Goal: Information Seeking & Learning: Learn about a topic

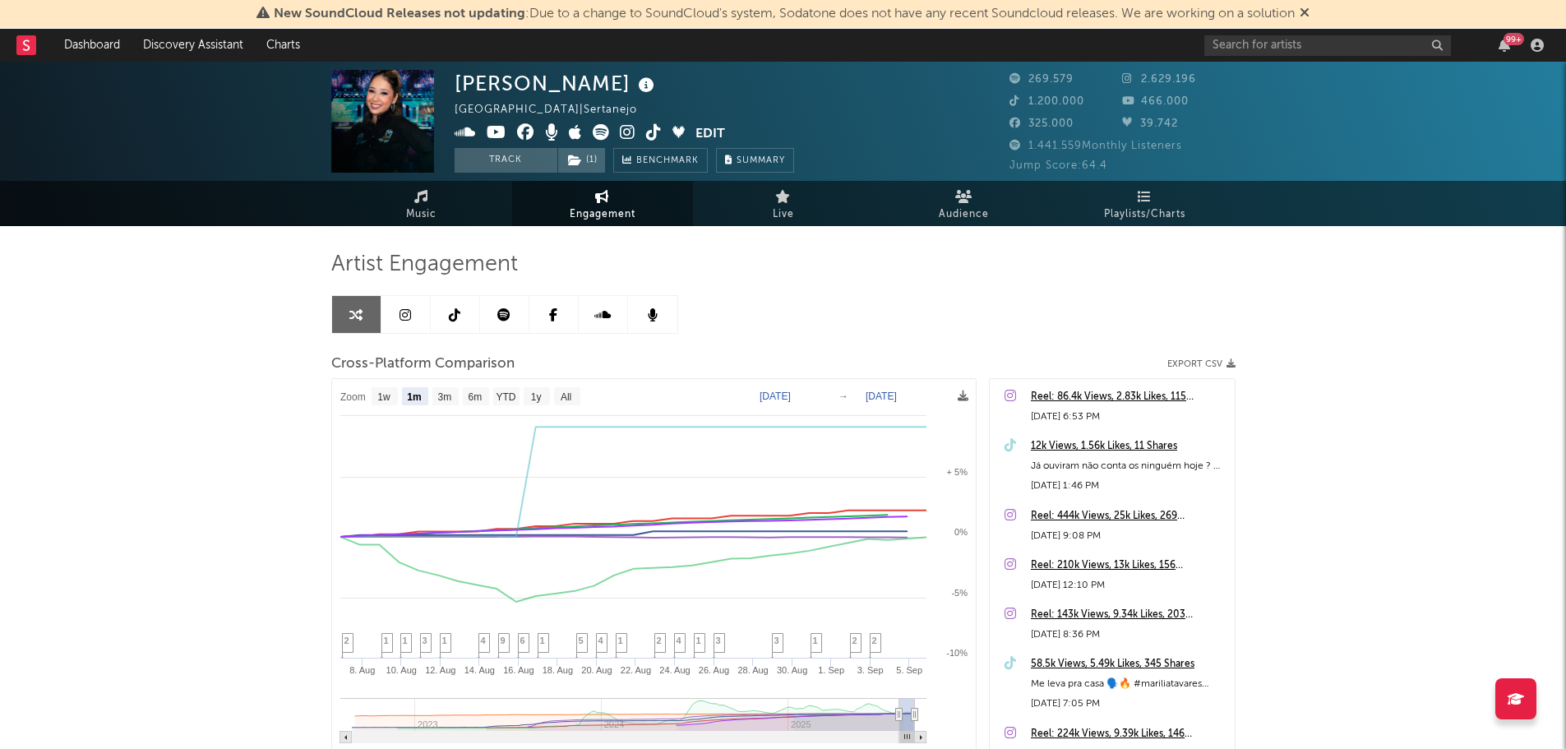
select select "1m"
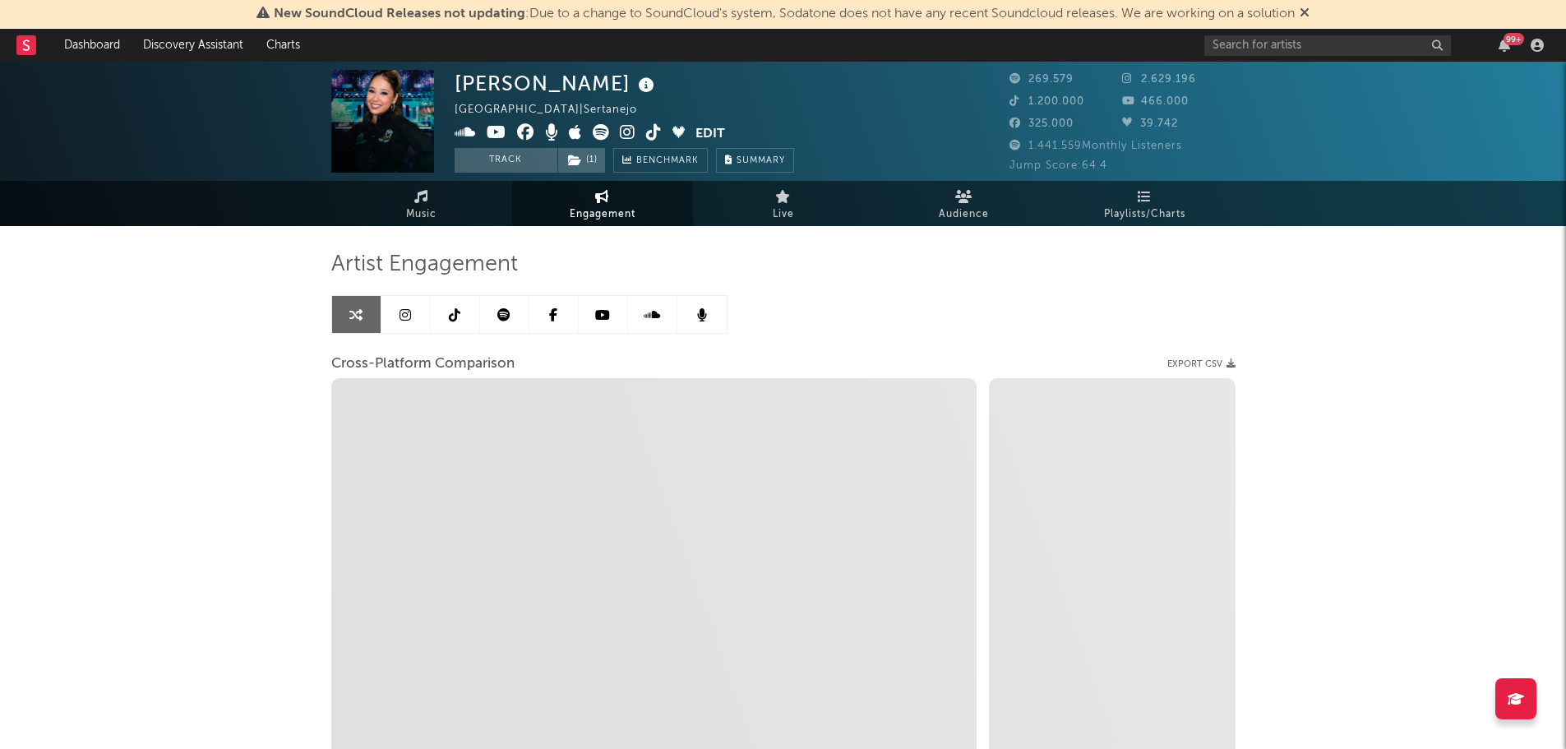
select select "1w"
click at [513, 310] on link at bounding box center [504, 314] width 49 height 37
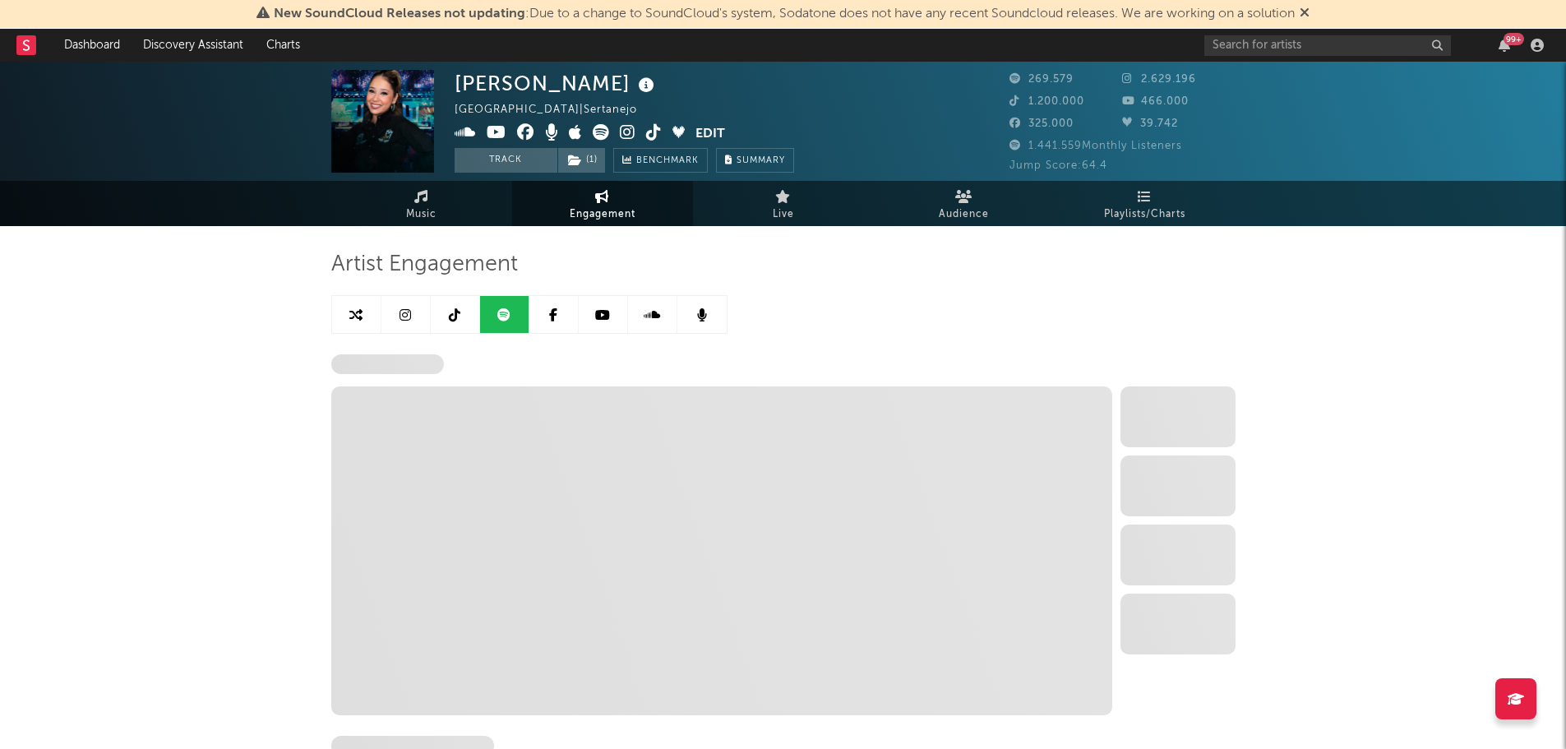
select select "6m"
select select "1w"
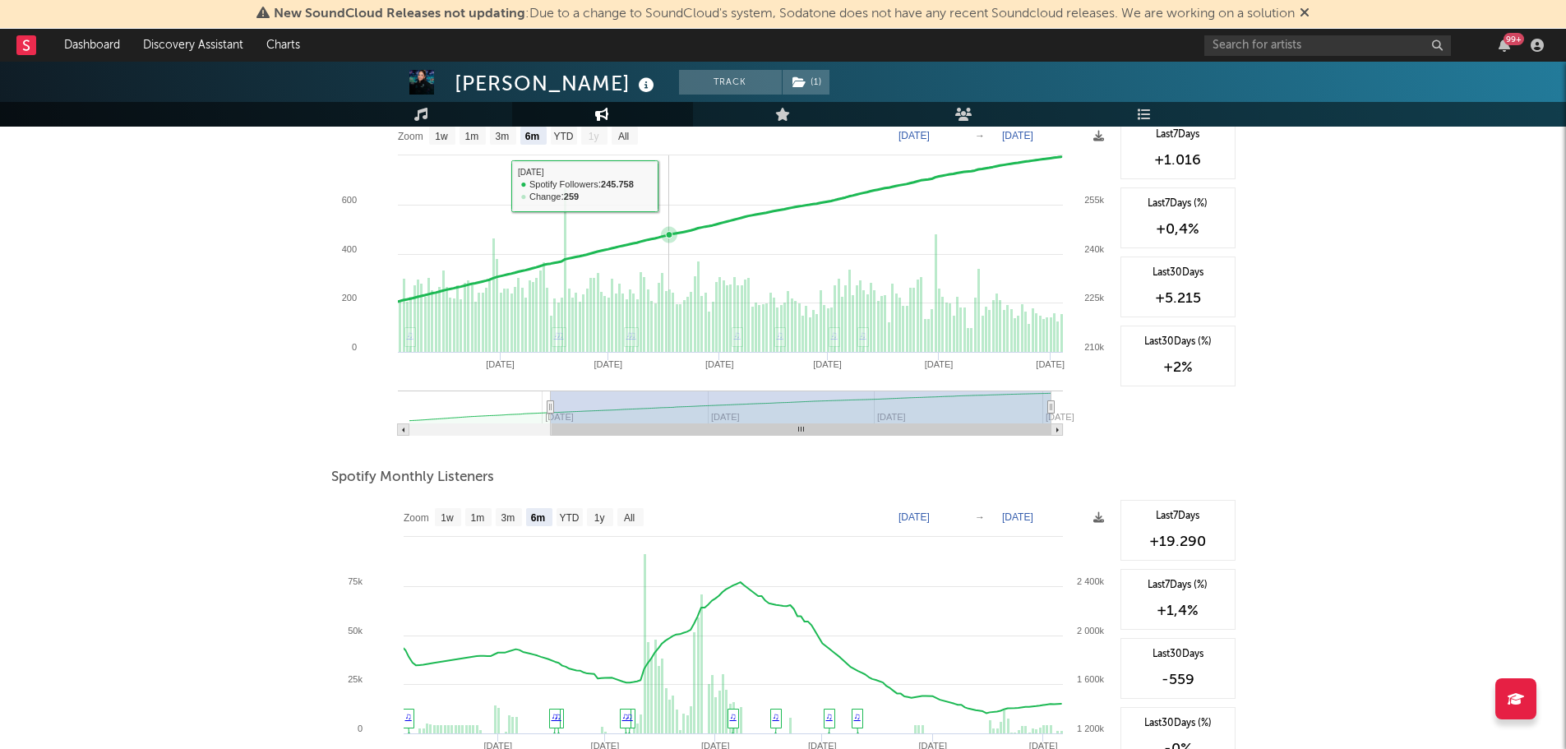
scroll to position [411, 0]
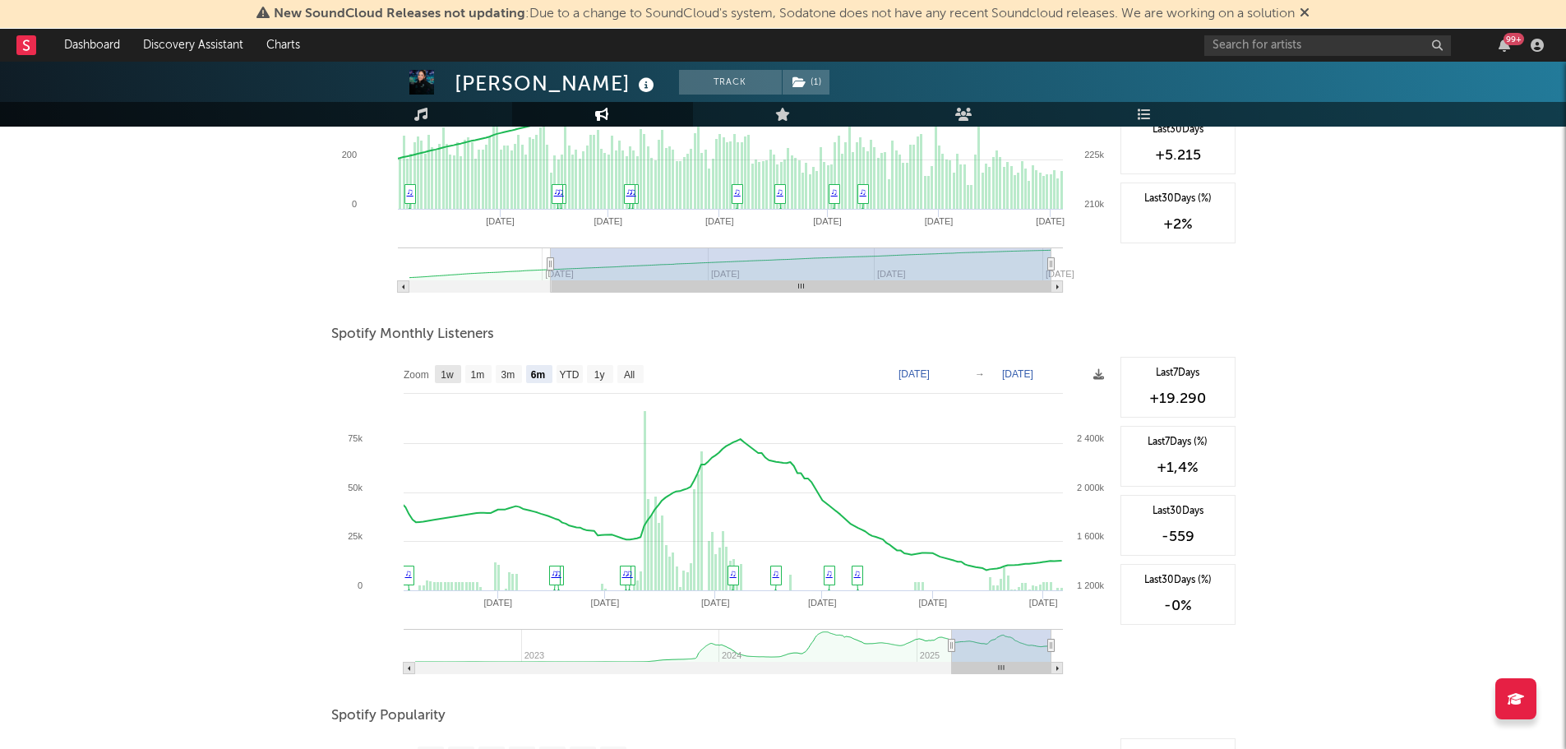
click at [455, 375] on rect at bounding box center [448, 374] width 26 height 18
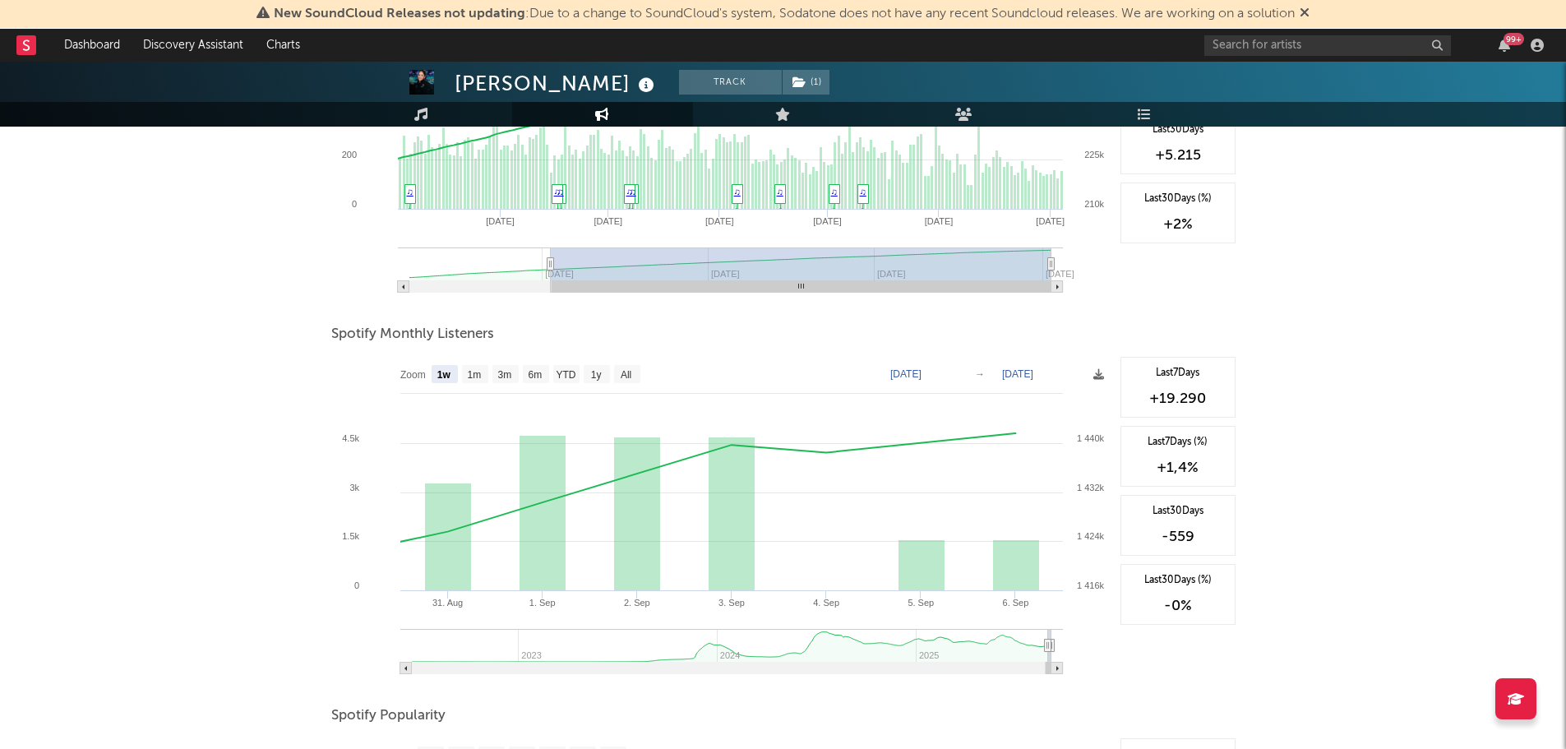
select select "1w"
type input "2025-08-31"
click at [471, 374] on text "1m" at bounding box center [474, 375] width 14 height 12
select select "1m"
type input "[DATE]"
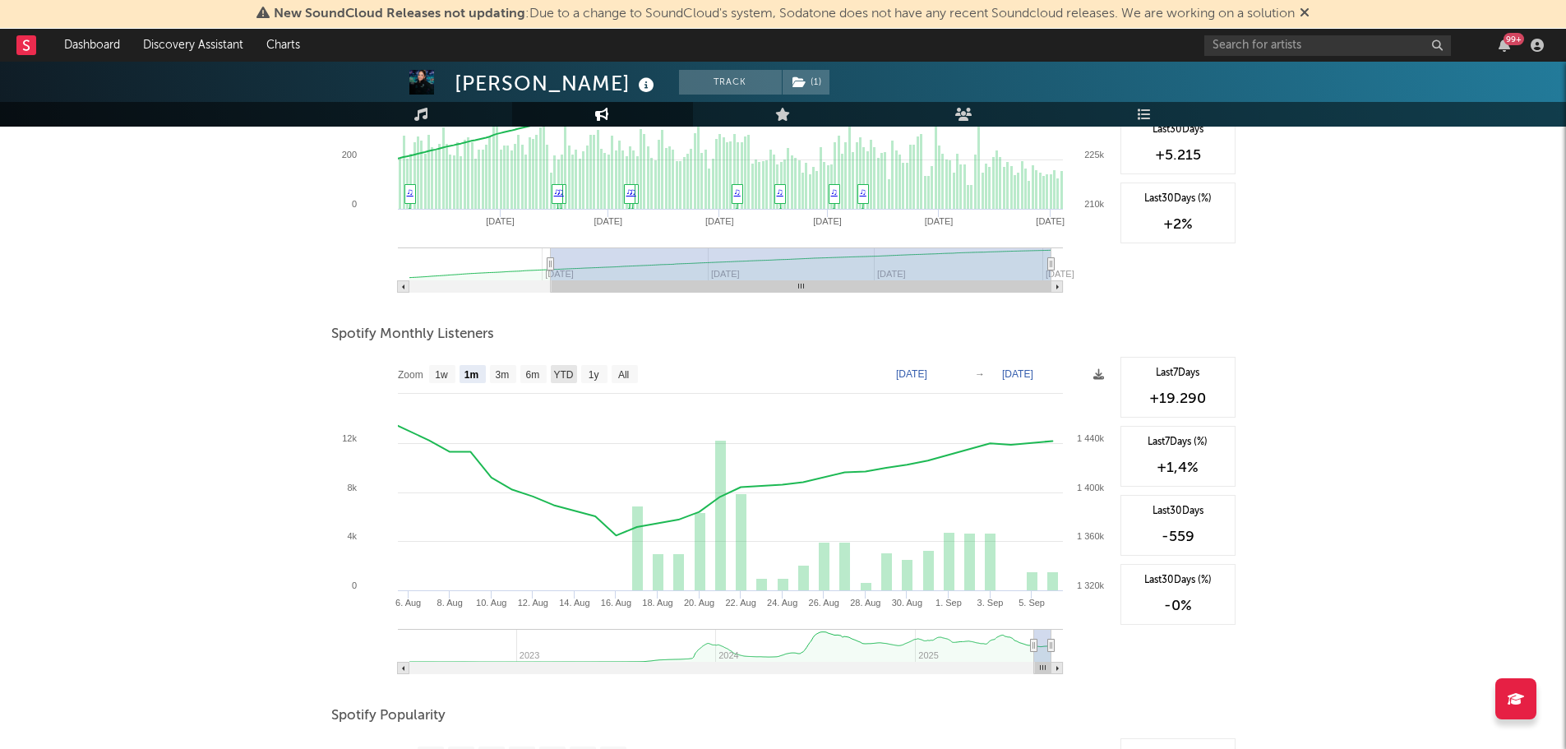
click at [557, 376] on text "YTD" at bounding box center [563, 375] width 20 height 12
select select "YTD"
type input "2025-01-01"
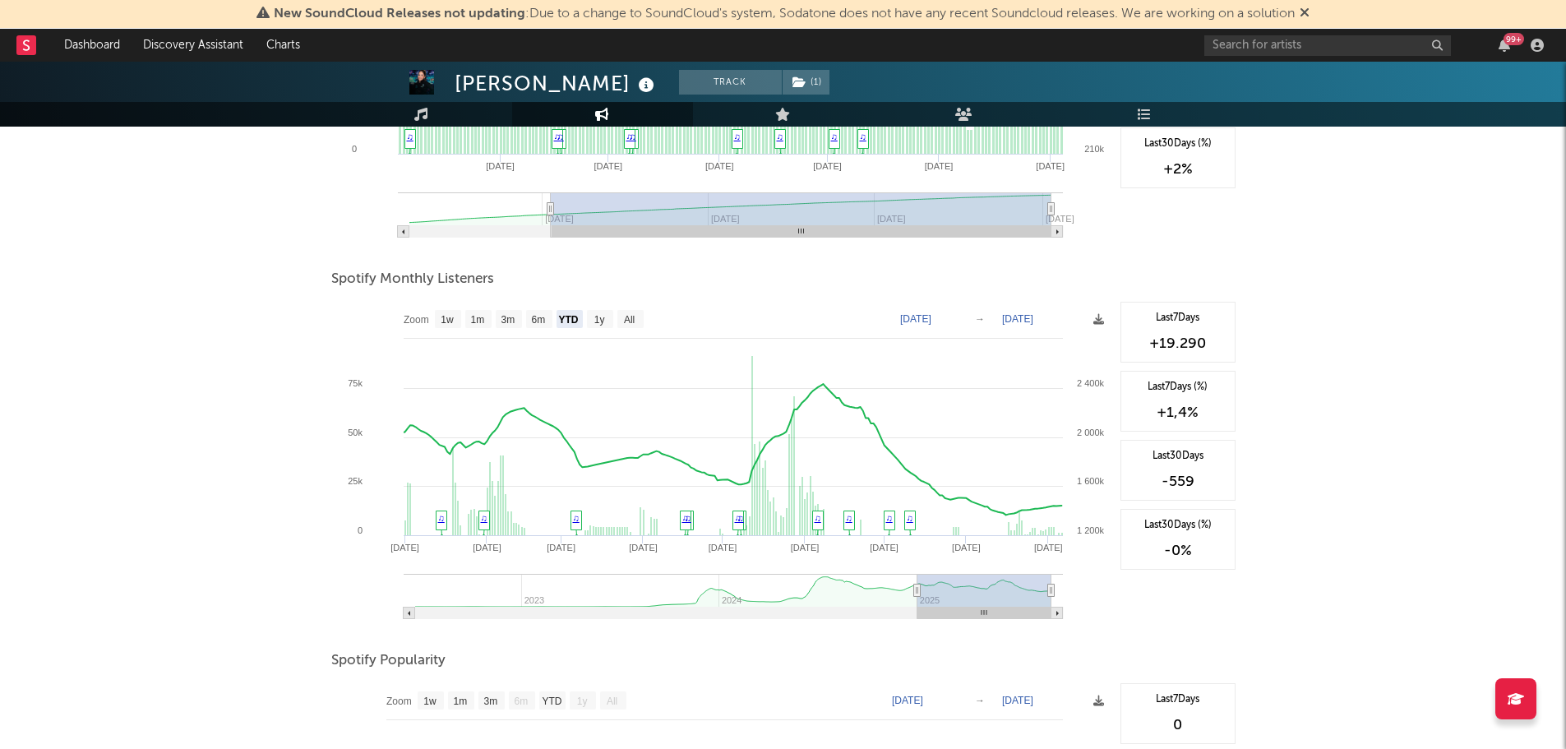
scroll to position [493, 0]
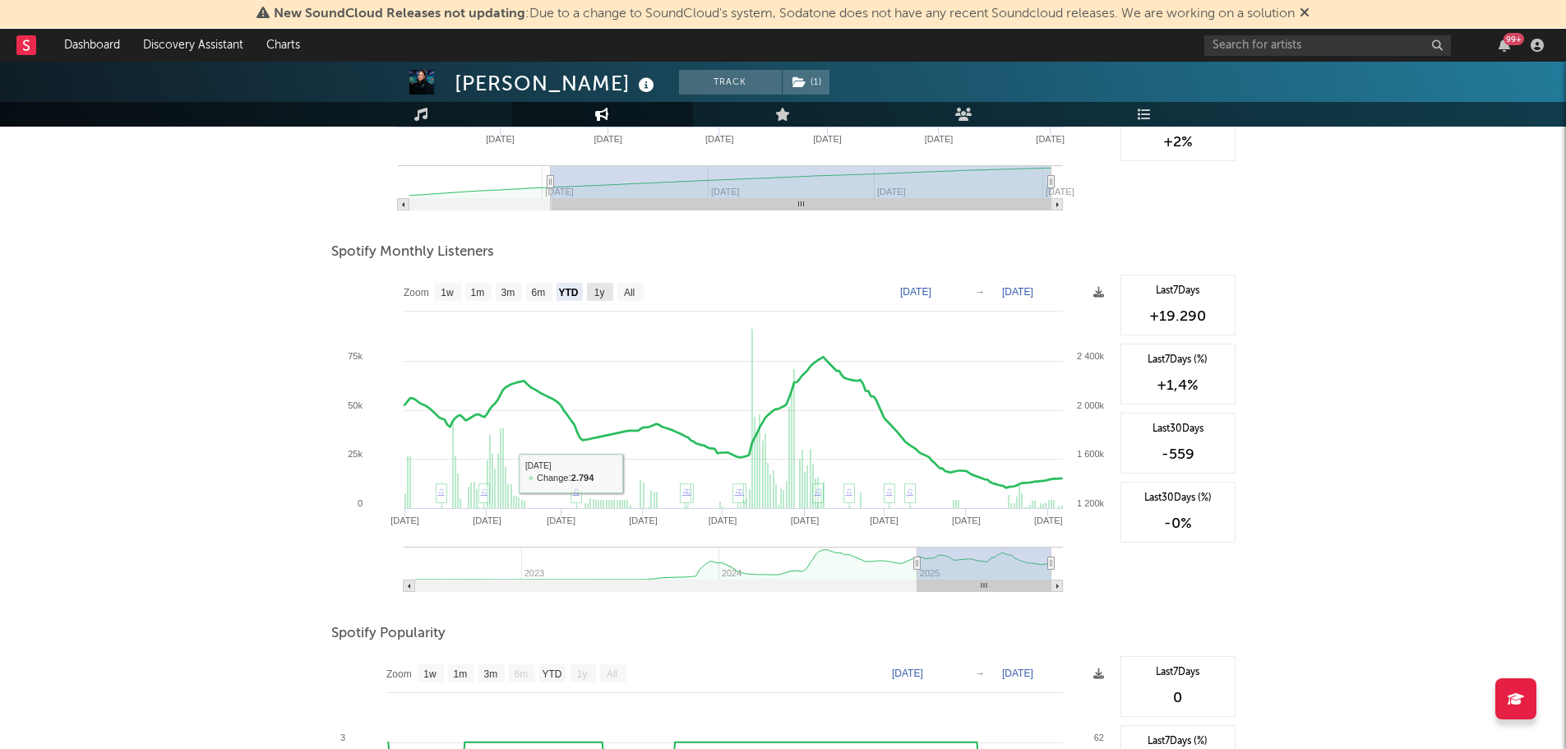
click at [598, 288] on text "1y" at bounding box center [599, 293] width 11 height 12
select select "1y"
type input "2024-09-06"
